Goal: Task Accomplishment & Management: Use online tool/utility

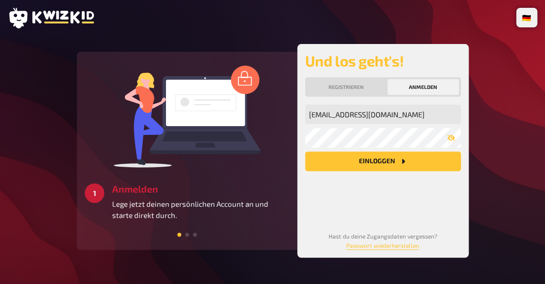
click at [355, 166] on button "Einloggen" at bounding box center [383, 162] width 156 height 20
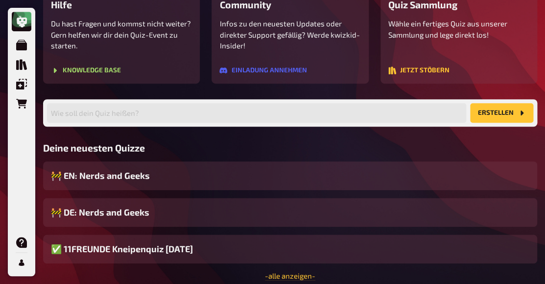
scroll to position [172, 0]
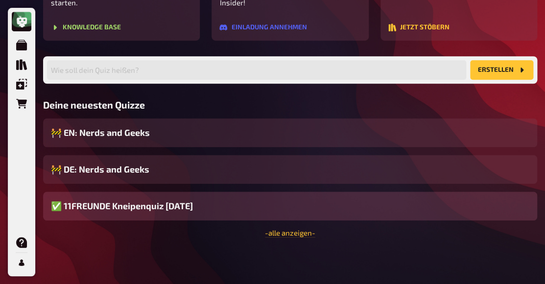
click at [217, 207] on div "✅ 11FREUNDE Kneipenquiz [DATE]" at bounding box center [290, 206] width 494 height 29
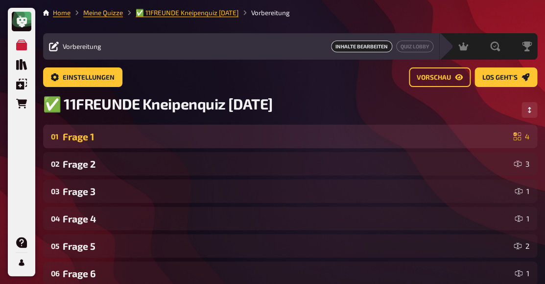
click at [295, 136] on div "Frage 1" at bounding box center [286, 136] width 447 height 11
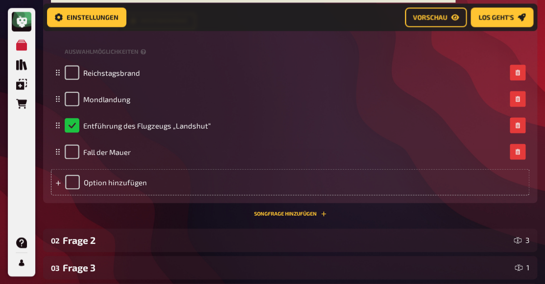
scroll to position [587, 0]
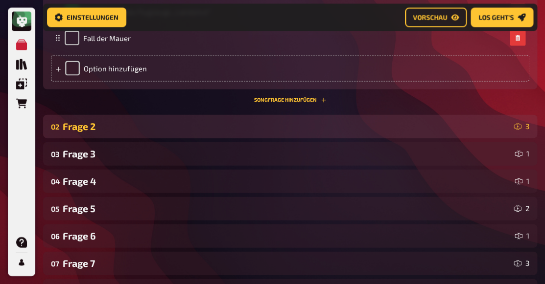
click at [116, 131] on div "Frage 2" at bounding box center [286, 126] width 447 height 11
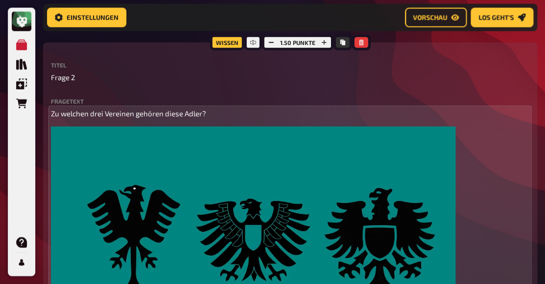
scroll to position [685, 0]
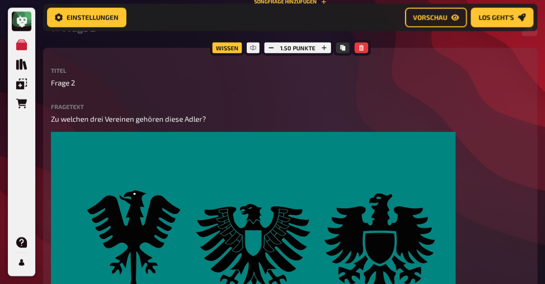
click at [95, 34] on div "Frage 2" at bounding box center [288, 28] width 451 height 11
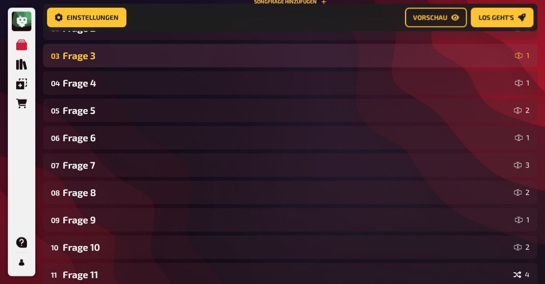
click at [92, 53] on div "Frage 3" at bounding box center [287, 55] width 448 height 11
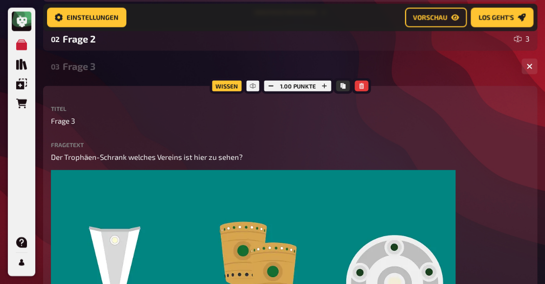
scroll to position [674, 0]
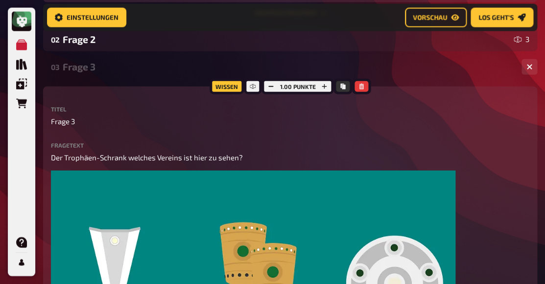
click at [86, 71] on div "Frage 3" at bounding box center [288, 66] width 451 height 11
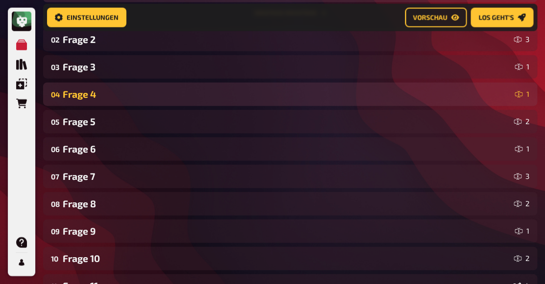
click at [82, 98] on div "Frage 4" at bounding box center [287, 94] width 448 height 11
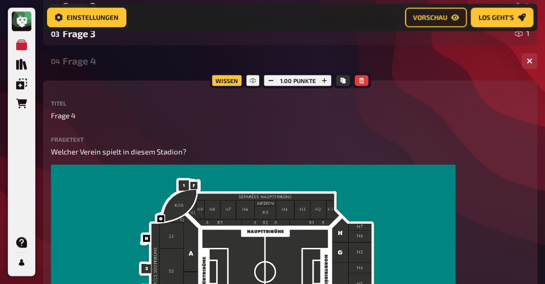
scroll to position [706, 0]
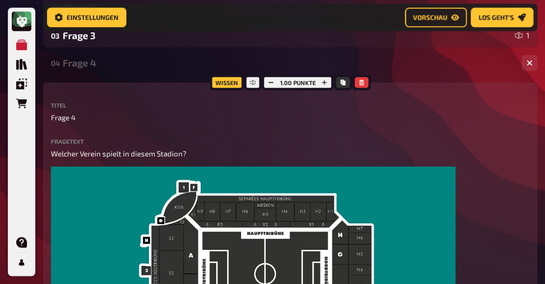
click at [78, 68] on div "Frage 4" at bounding box center [288, 62] width 451 height 11
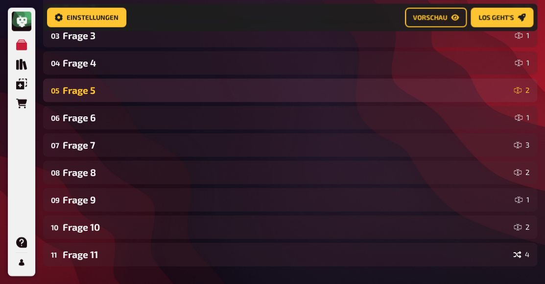
click at [82, 90] on div "Frage 5" at bounding box center [286, 90] width 447 height 11
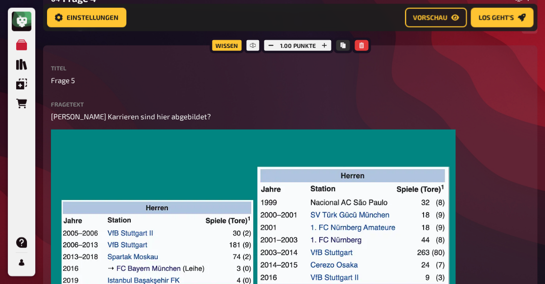
scroll to position [752, 0]
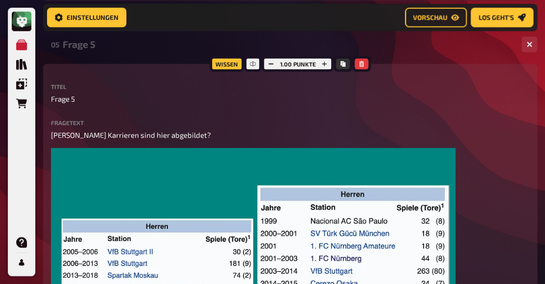
click at [83, 49] on div "Frage 5" at bounding box center [288, 44] width 451 height 11
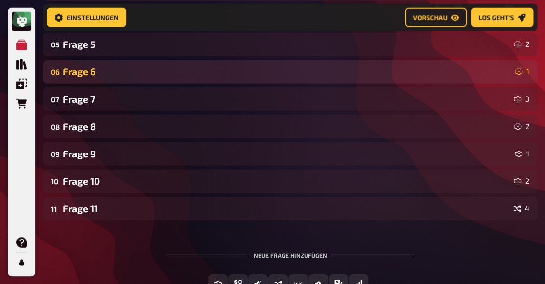
click at [88, 75] on div "Frage 6" at bounding box center [287, 71] width 448 height 11
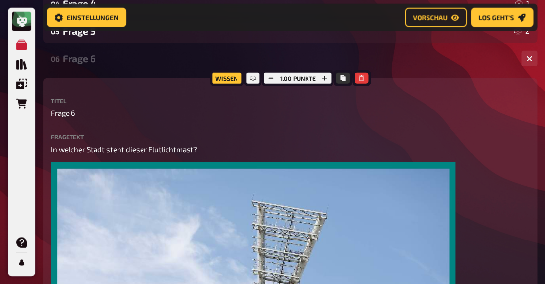
scroll to position [726, 0]
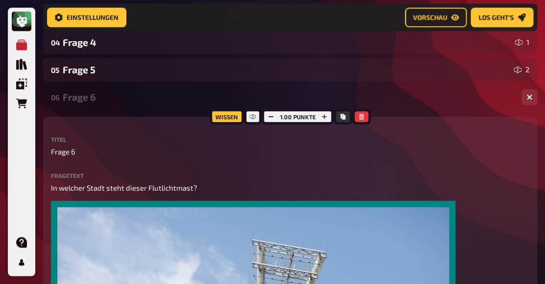
click at [84, 98] on div "Frage 6" at bounding box center [288, 97] width 451 height 11
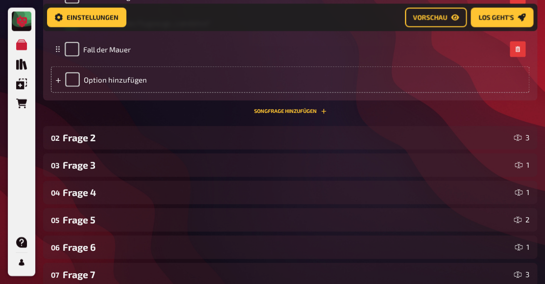
scroll to position [705, 0]
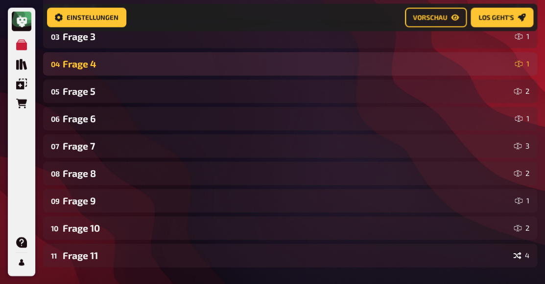
click at [126, 68] on div "Frage 4" at bounding box center [287, 63] width 448 height 11
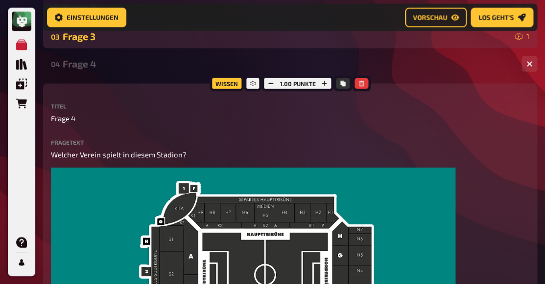
click at [127, 42] on div "Frage 3" at bounding box center [287, 36] width 448 height 11
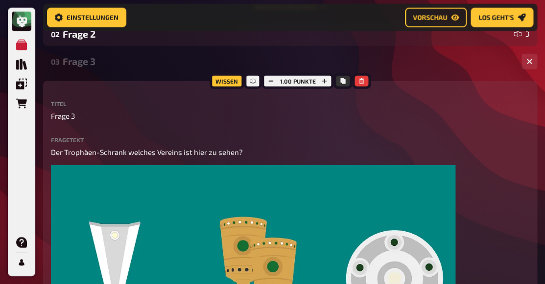
scroll to position [662, 0]
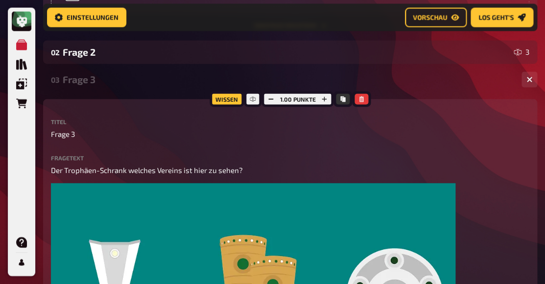
click at [108, 85] on div "Frage 3" at bounding box center [288, 79] width 451 height 11
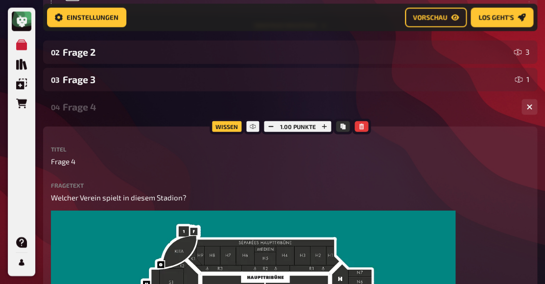
click at [102, 113] on div "Frage 4" at bounding box center [288, 106] width 451 height 11
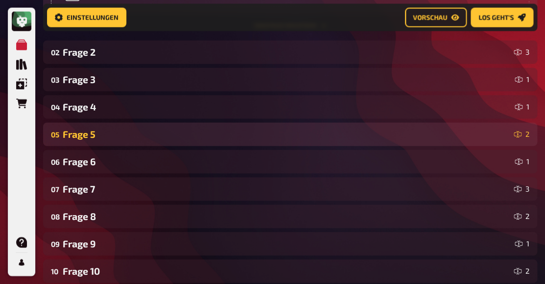
click at [97, 134] on div "Frage 5" at bounding box center [286, 134] width 447 height 11
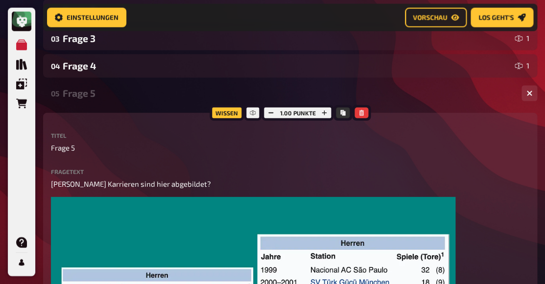
scroll to position [702, 0]
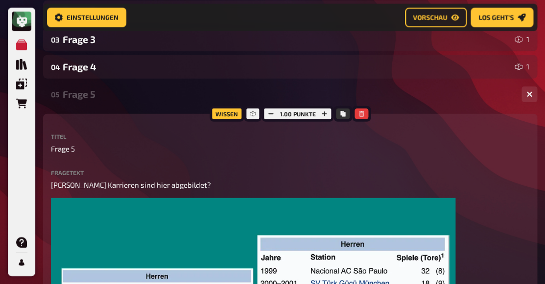
click at [79, 102] on div "05 Frage 5 2" at bounding box center [290, 95] width 494 height 24
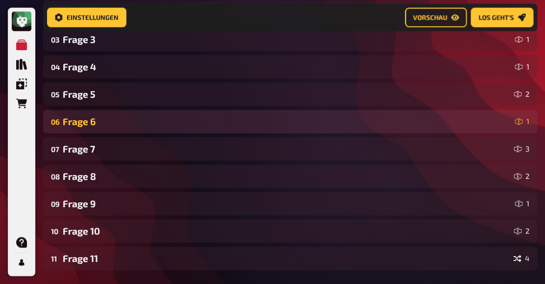
click at [81, 125] on div "Frage 6" at bounding box center [287, 121] width 448 height 11
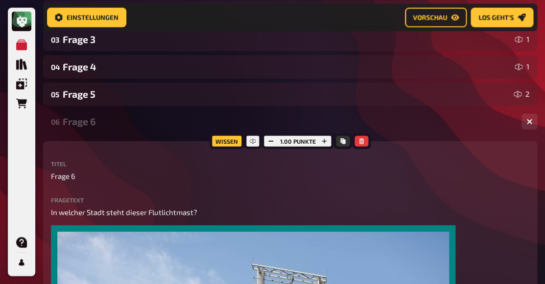
click at [80, 126] on div "Frage 6" at bounding box center [288, 121] width 451 height 11
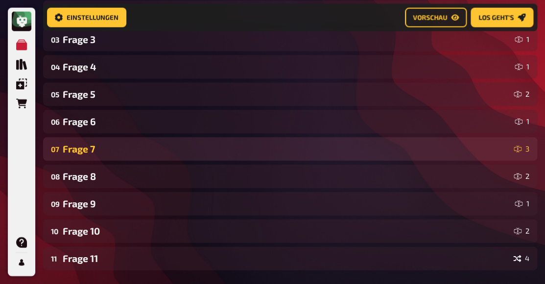
click at [75, 147] on div "Frage 7" at bounding box center [286, 148] width 447 height 11
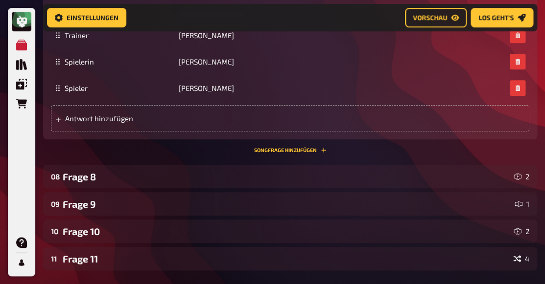
scroll to position [1229, 0]
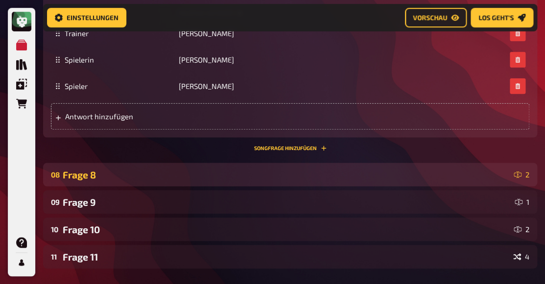
click at [157, 179] on div "Frage 8" at bounding box center [286, 174] width 447 height 11
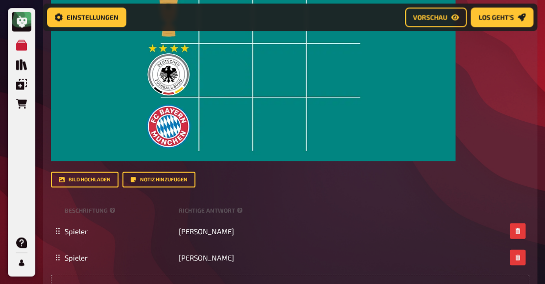
scroll to position [1684, 0]
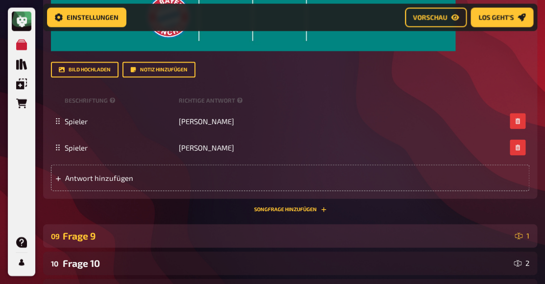
click at [118, 233] on div "Frage 9" at bounding box center [287, 236] width 448 height 11
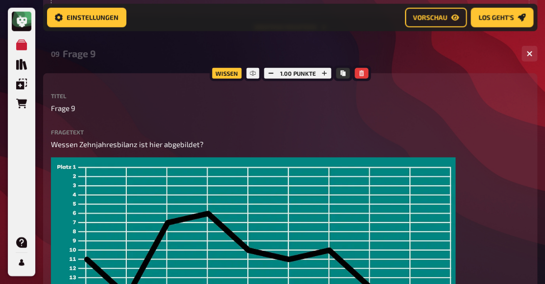
scroll to position [1854, 0]
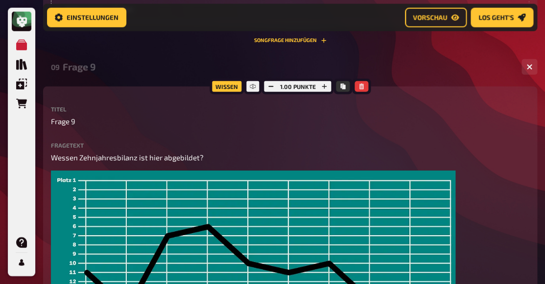
click at [96, 72] on div "Frage 9" at bounding box center [288, 66] width 451 height 11
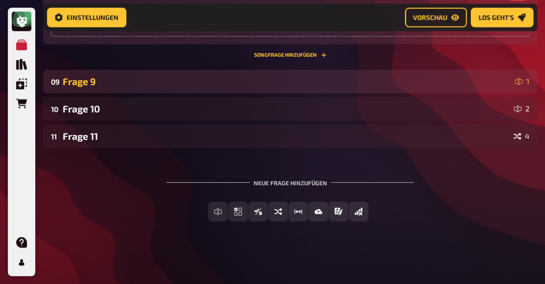
scroll to position [1841, 0]
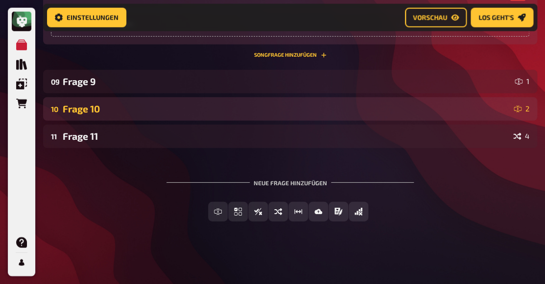
click at [98, 109] on div "Frage 10" at bounding box center [286, 108] width 447 height 11
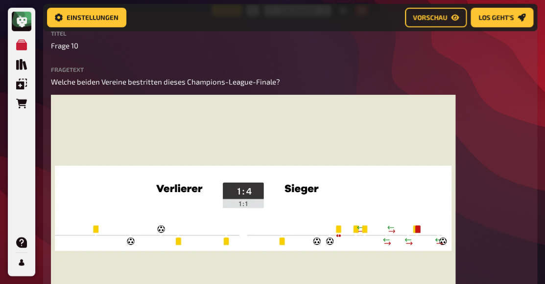
scroll to position [1956, 0]
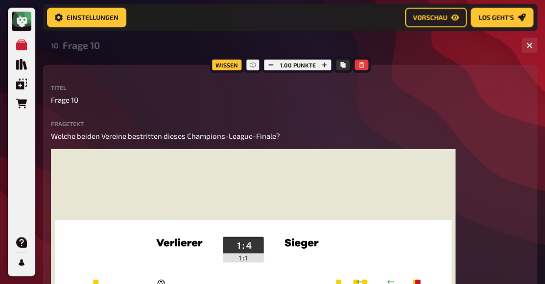
click at [84, 48] on div "Frage 10" at bounding box center [288, 45] width 451 height 11
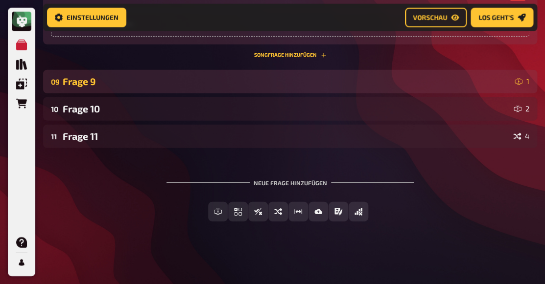
scroll to position [1841, 0]
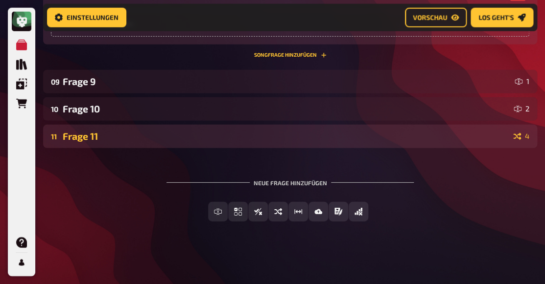
click at [92, 133] on div "Frage 11" at bounding box center [286, 136] width 447 height 11
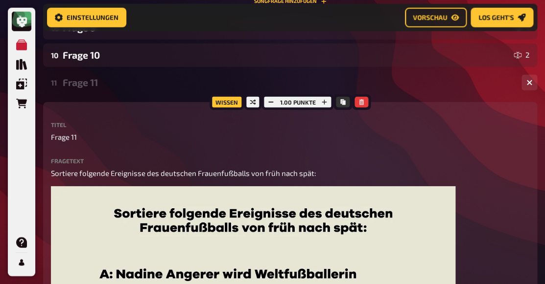
click at [82, 84] on div "Frage 11" at bounding box center [288, 82] width 451 height 11
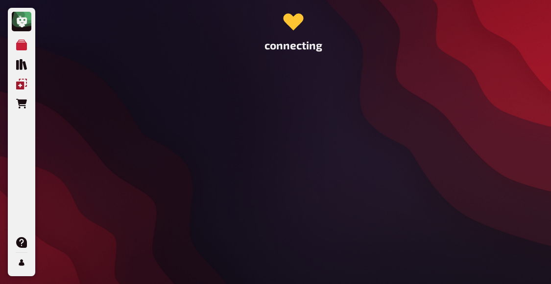
scroll to position [0, 0]
